Goal: Task Accomplishment & Management: Complete application form

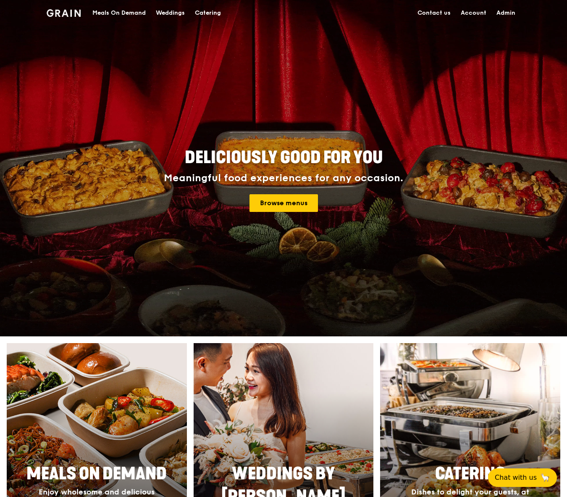
click at [126, 13] on div "Meals On Demand" at bounding box center [118, 12] width 53 height 25
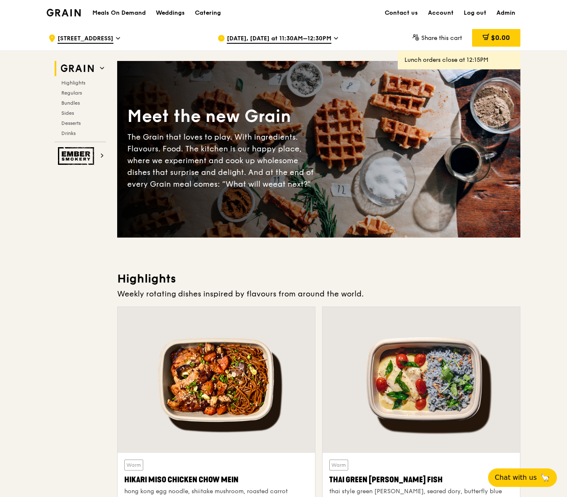
click at [254, 40] on span "[DATE], [DATE] at 11:30AM–12:30PM" at bounding box center [279, 38] width 105 height 9
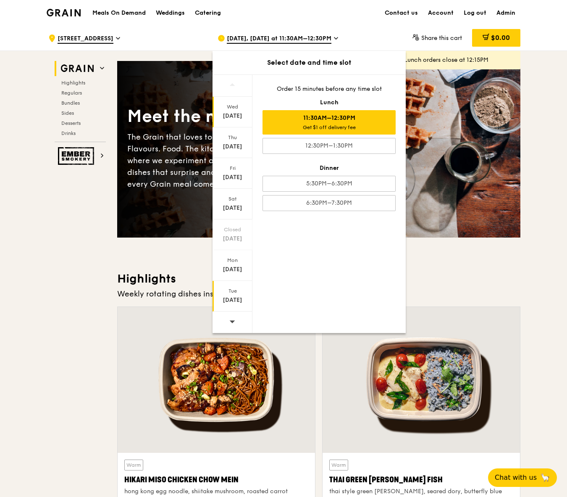
click at [237, 292] on div "Tue" at bounding box center [232, 290] width 37 height 7
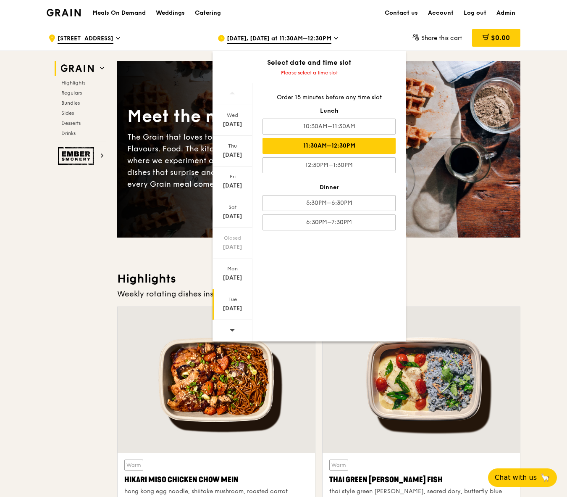
click at [377, 144] on div "11:30AM–12:30PM" at bounding box center [329, 146] width 133 height 16
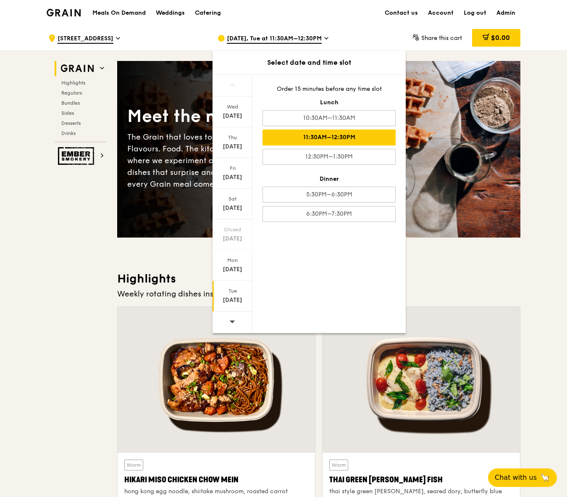
click at [455, 291] on div "Weekly rotating dishes inspired by flavours from around the world." at bounding box center [318, 294] width 403 height 12
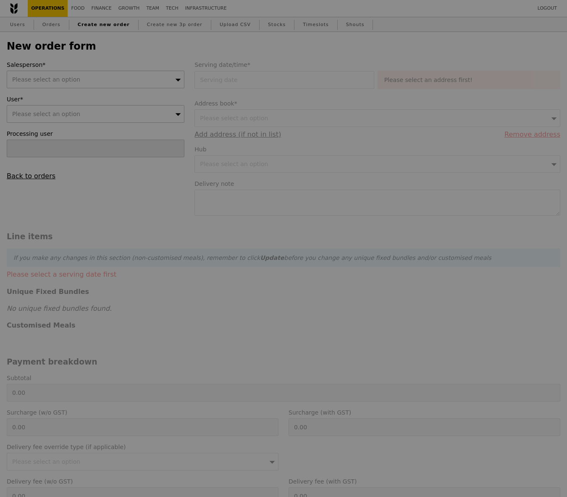
type input "Confirm"
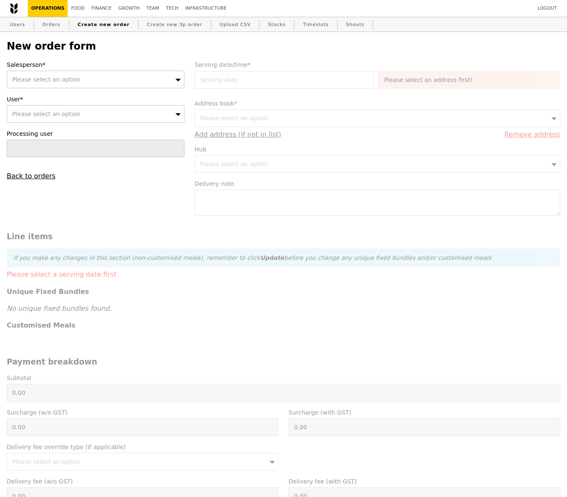
click at [95, 82] on div "Please select an option" at bounding box center [96, 80] width 178 height 18
type input "[PERSON_NAME]"
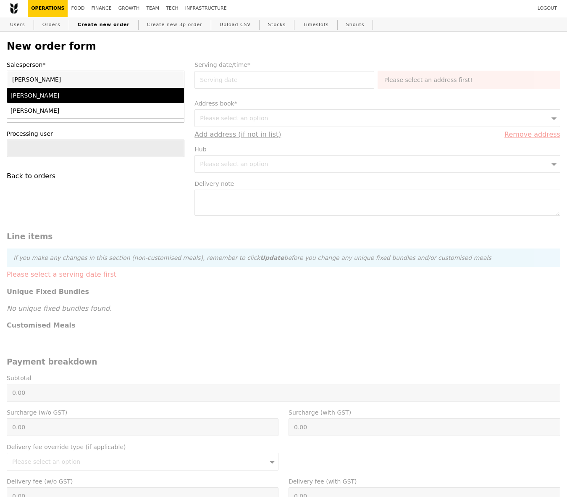
click at [64, 96] on div "[PERSON_NAME]" at bounding box center [75, 95] width 128 height 8
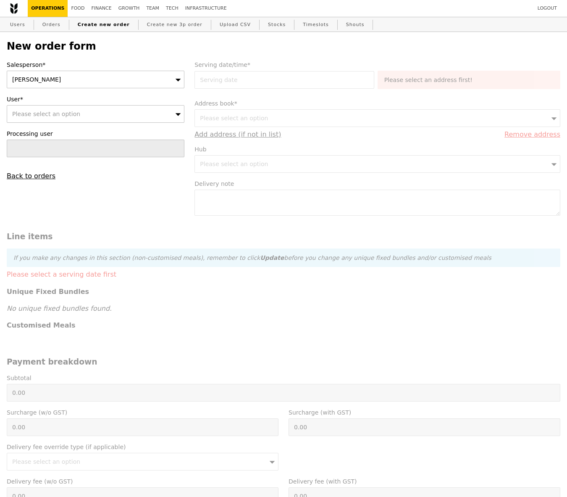
click at [64, 109] on div "Please select an option" at bounding box center [96, 114] width 178 height 18
paste input "[EMAIL_ADDRESS][DOMAIN_NAME]"
type input "[EMAIL_ADDRESS][DOMAIN_NAME]"
type input "Confirm"
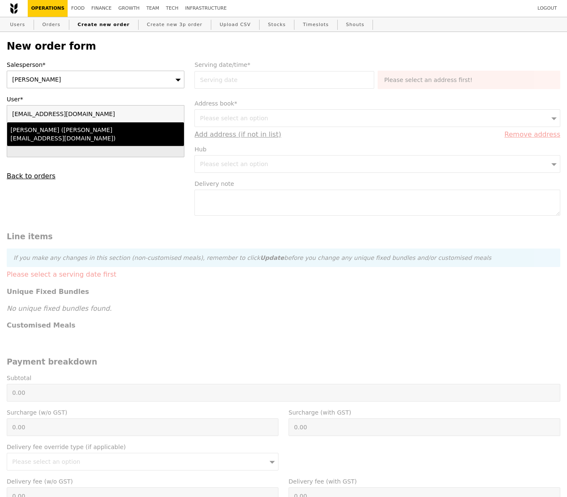
type input "[EMAIL_ADDRESS][DOMAIN_NAME]"
click at [59, 132] on div "[PERSON_NAME] ([PERSON_NAME][EMAIL_ADDRESS][DOMAIN_NAME])" at bounding box center [75, 134] width 128 height 17
type input "Loading..."
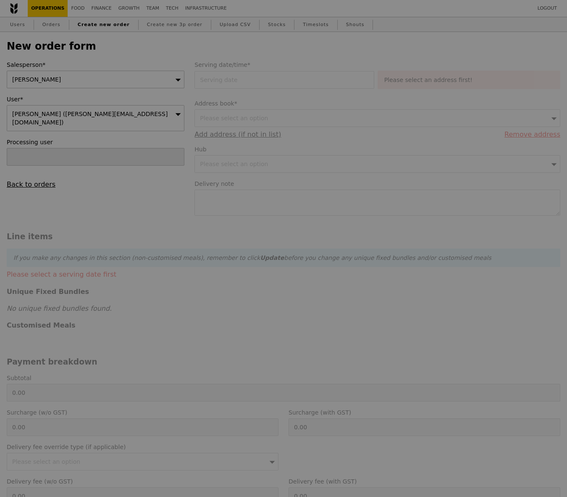
type input "11.83"
type input "12.90"
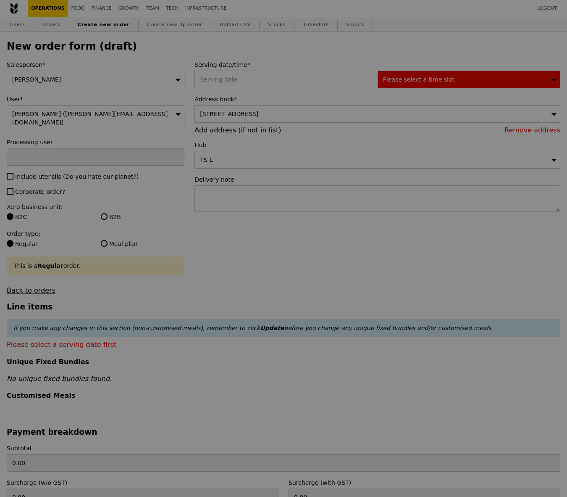
type input "Confirm"
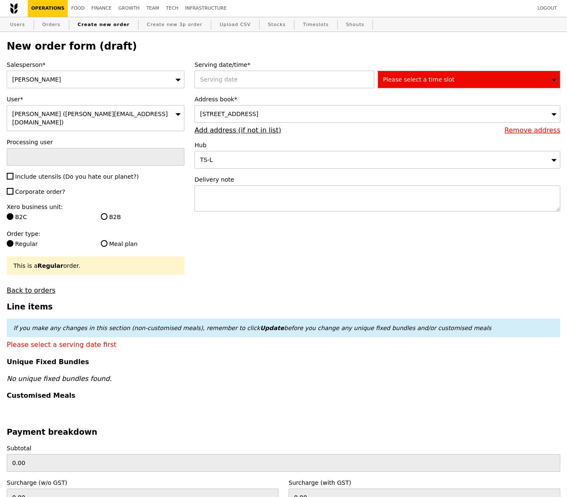
click at [34, 188] on span "Corporate order?" at bounding box center [40, 191] width 50 height 7
click at [13, 188] on input "Corporate order?" at bounding box center [10, 191] width 7 height 7
checkbox input "true"
click at [103, 213] on input "B2B" at bounding box center [104, 216] width 7 height 7
radio input "true"
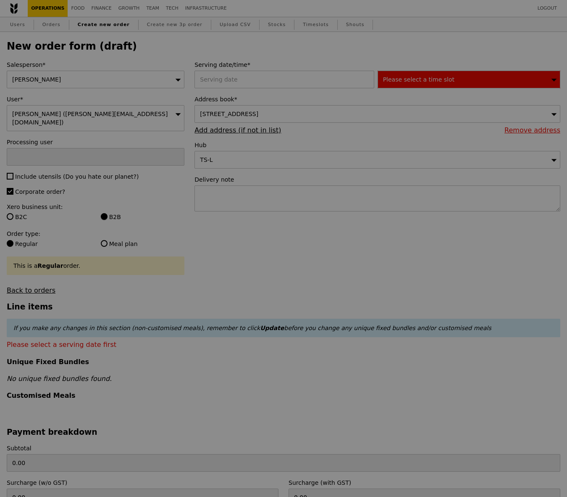
type input "Confirm"
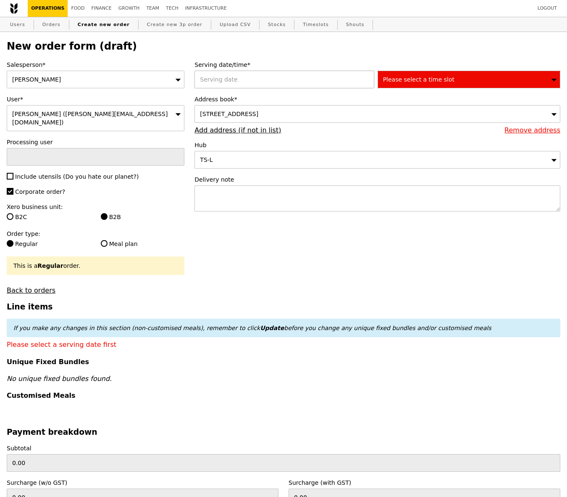
click at [262, 82] on div at bounding box center [286, 80] width 183 height 18
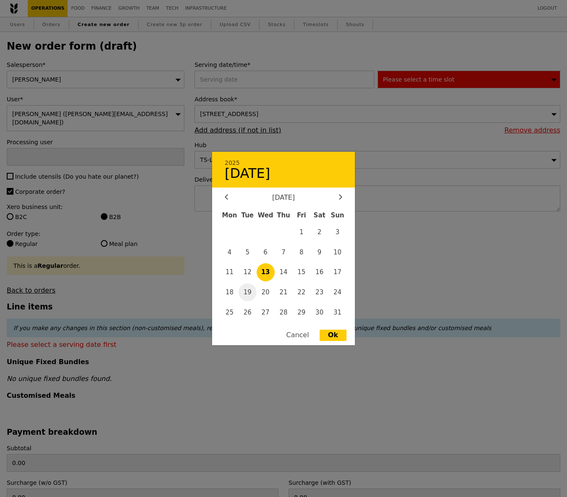
click at [240, 292] on span "19" at bounding box center [248, 292] width 18 height 18
type input "19 Aug 2025"
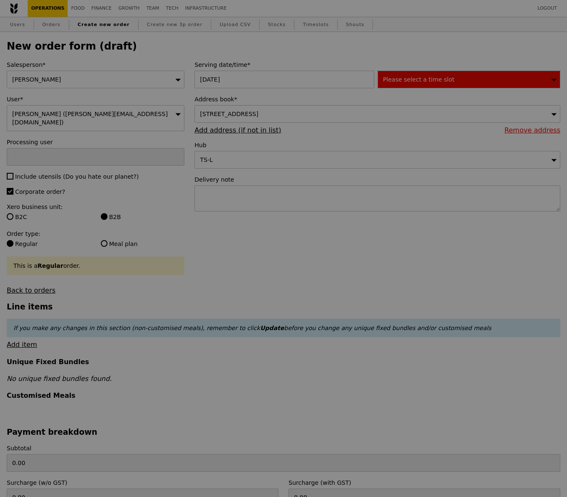
click at [433, 81] on div at bounding box center [283, 248] width 567 height 497
type input "Confirm"
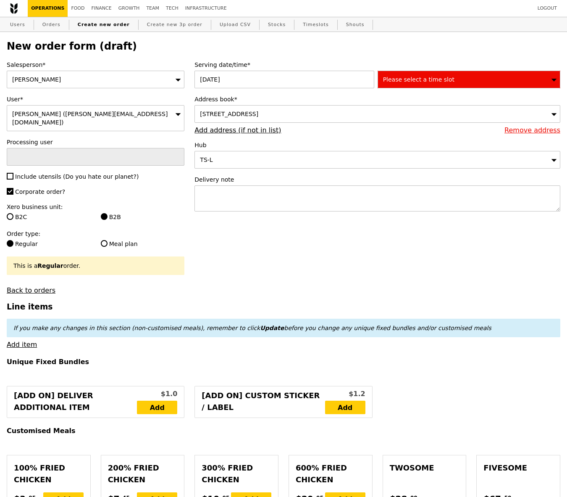
click at [399, 80] on span "Please select a time slot" at bounding box center [418, 79] width 71 height 7
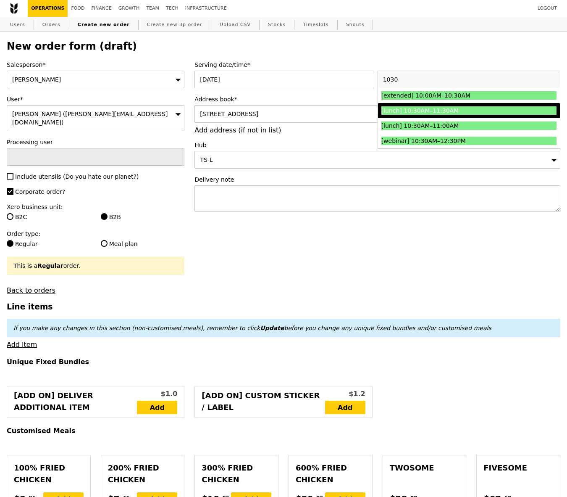
type input "1030"
click at [449, 113] on div "[lunch] 10:30AM–11:30AM" at bounding box center [448, 110] width 132 height 8
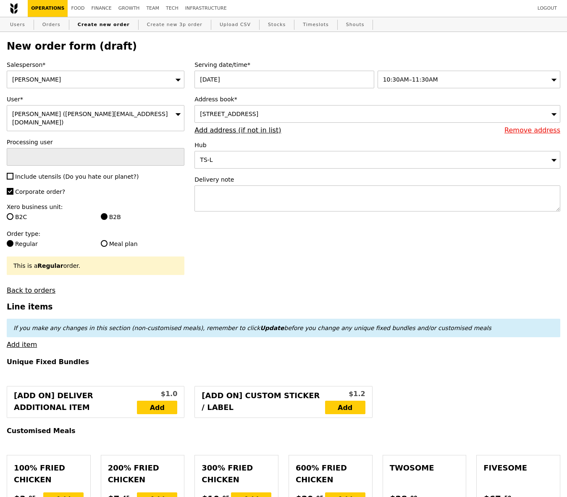
type input "Confirm"
click at [258, 111] on span "10 Hospital Boulevard, #6-11, Singapore 168582" at bounding box center [229, 114] width 58 height 7
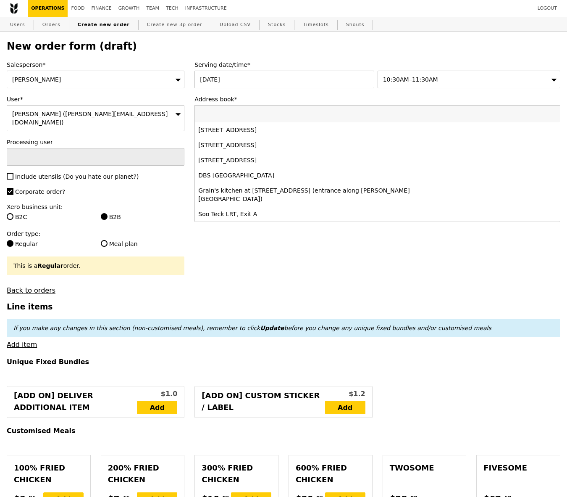
type input "Dept. of Haematology Office at Level 3 Academia, 20 College Road,"
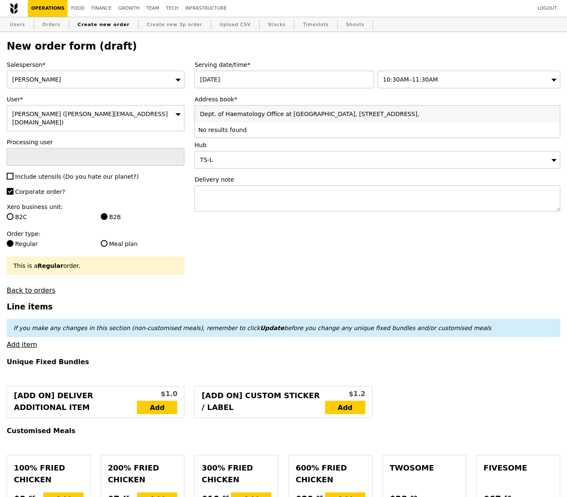
drag, startPoint x: 285, startPoint y: 116, endPoint x: 177, endPoint y: 116, distance: 108.0
click at [258, 113] on span "10 Hospital Boulevard, #6-11, Singapore 168582" at bounding box center [229, 114] width 58 height 7
type input "Dept. of Haematology Office at Level 3 Academia, 20 College Road"
drag, startPoint x: 382, startPoint y: 113, endPoint x: 189, endPoint y: 115, distance: 192.9
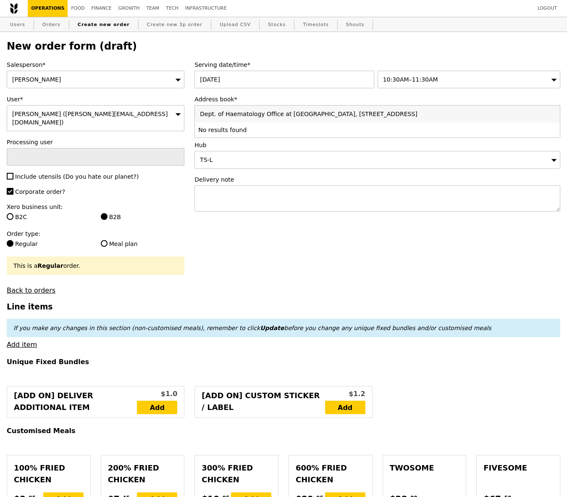
click at [190, 115] on div "Serving date/time* 19 Aug 2025 10:30AM–11:30AM Address book* 10 Hospital Boulev…" at bounding box center [378, 140] width 376 height 159
click at [354, 119] on div "10 Hospital Boulevard, #6-11, Singapore 168582" at bounding box center [378, 114] width 366 height 18
type input "Dept. of Haematology Office at Level 3 Academia, 20 College Ro"
drag, startPoint x: 396, startPoint y: 115, endPoint x: 166, endPoint y: 113, distance: 229.5
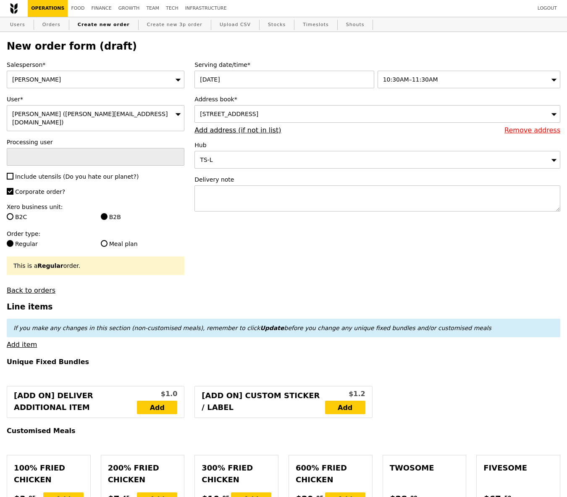
click at [258, 115] on span "10 Hospital Boulevard, #6-11, Singapore 168582" at bounding box center [229, 114] width 58 height 7
